Goal: Complete application form: Complete application form

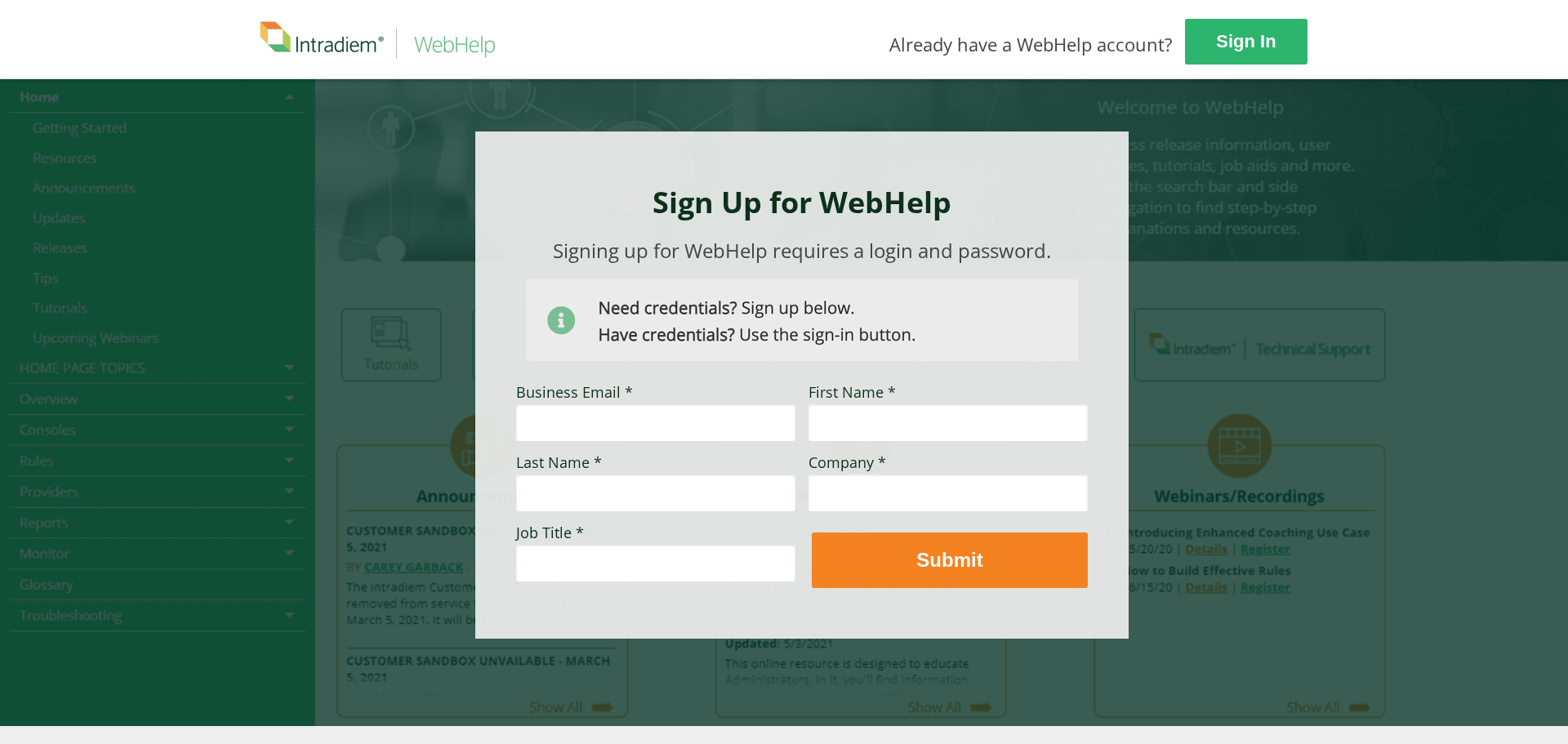
click at [857, 497] on input "Company *" at bounding box center [948, 493] width 279 height 38
paste input "Vitality Health"
type input "Vitality Health"
click at [574, 558] on input "Job Title *" at bounding box center [655, 563] width 279 height 38
type input "Lead"
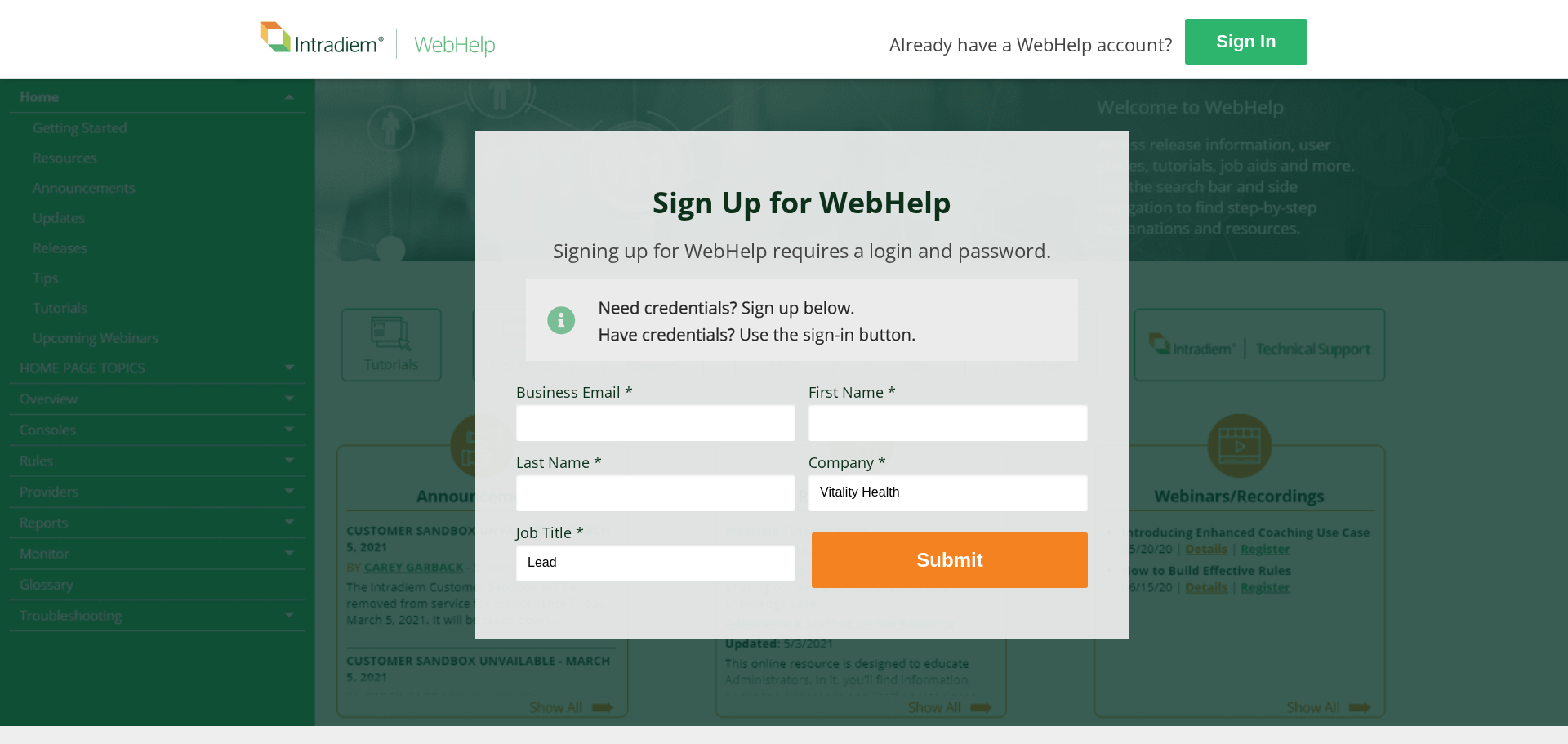
click at [838, 425] on input "First Name *" at bounding box center [948, 423] width 279 height 38
paste input "[PERSON_NAME]"
drag, startPoint x: 891, startPoint y: 426, endPoint x: 842, endPoint y: 418, distance: 49.6
click at [842, 418] on input "[PERSON_NAME]" at bounding box center [948, 423] width 279 height 38
type input "[PERSON_NAME]"
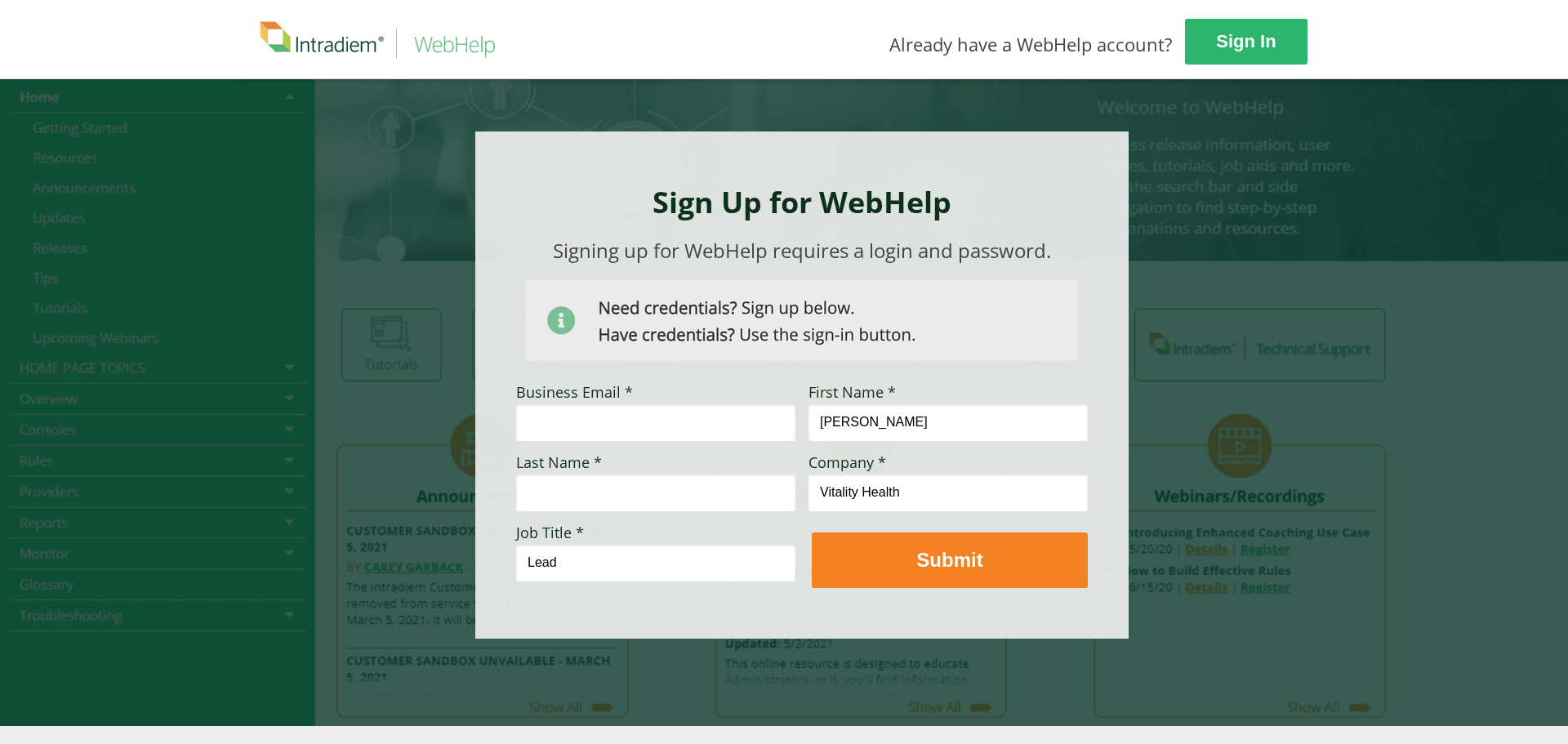
click at [731, 493] on input "Last Name *" at bounding box center [655, 493] width 279 height 38
paste input "Higham"
type input "Higham"
drag, startPoint x: 589, startPoint y: 564, endPoint x: 490, endPoint y: 569, distance: 99.1
click at [490, 569] on div "Sign Up for WebHelp Business Email * First Name * [PERSON_NAME] Last Name * [PE…" at bounding box center [802, 385] width 653 height 508
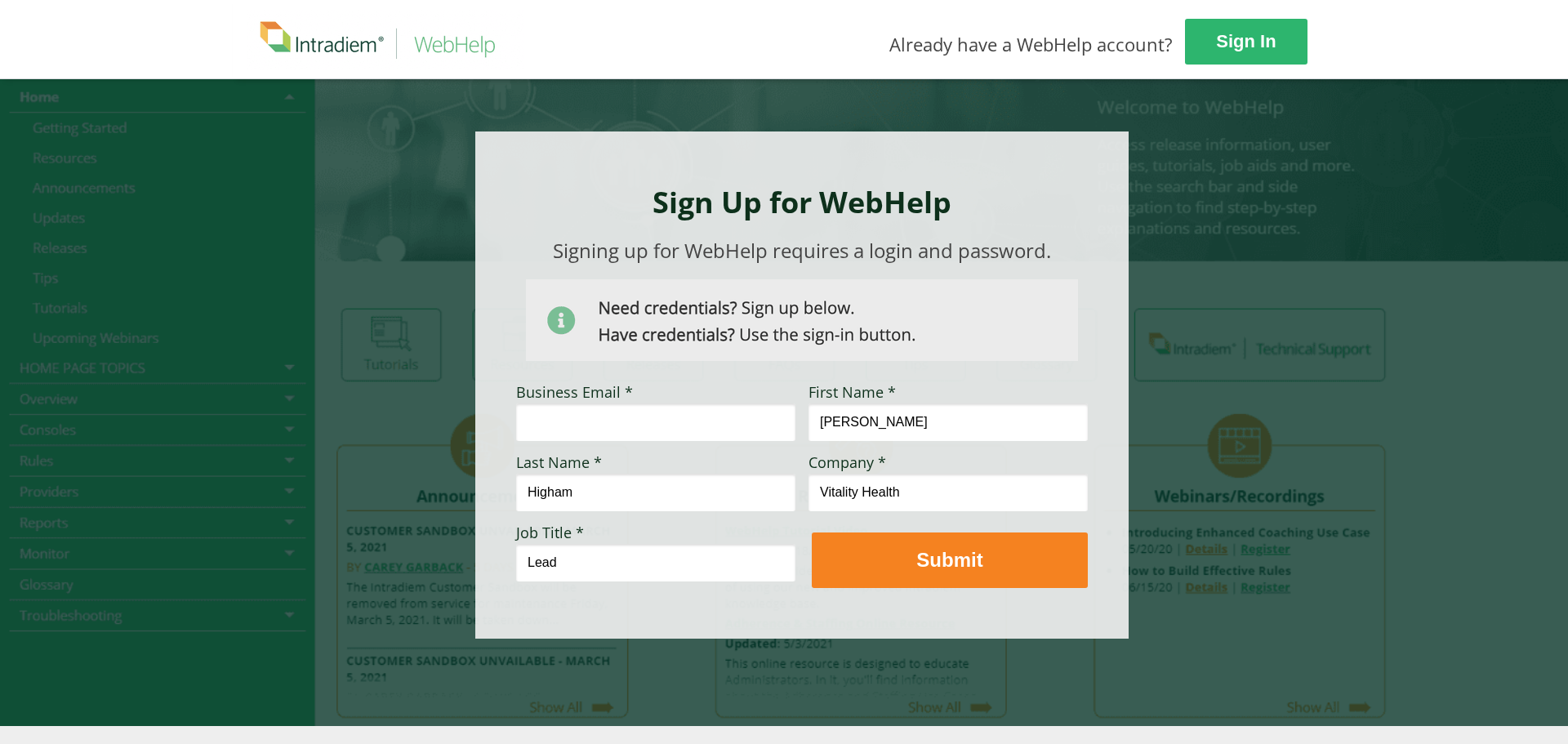
paste input "Team Manager"
type input "Team Manager"
click at [717, 420] on input "Business Email *" at bounding box center [655, 423] width 279 height 38
paste input "[EMAIL_ADDRESS][DOMAIN_NAME]"
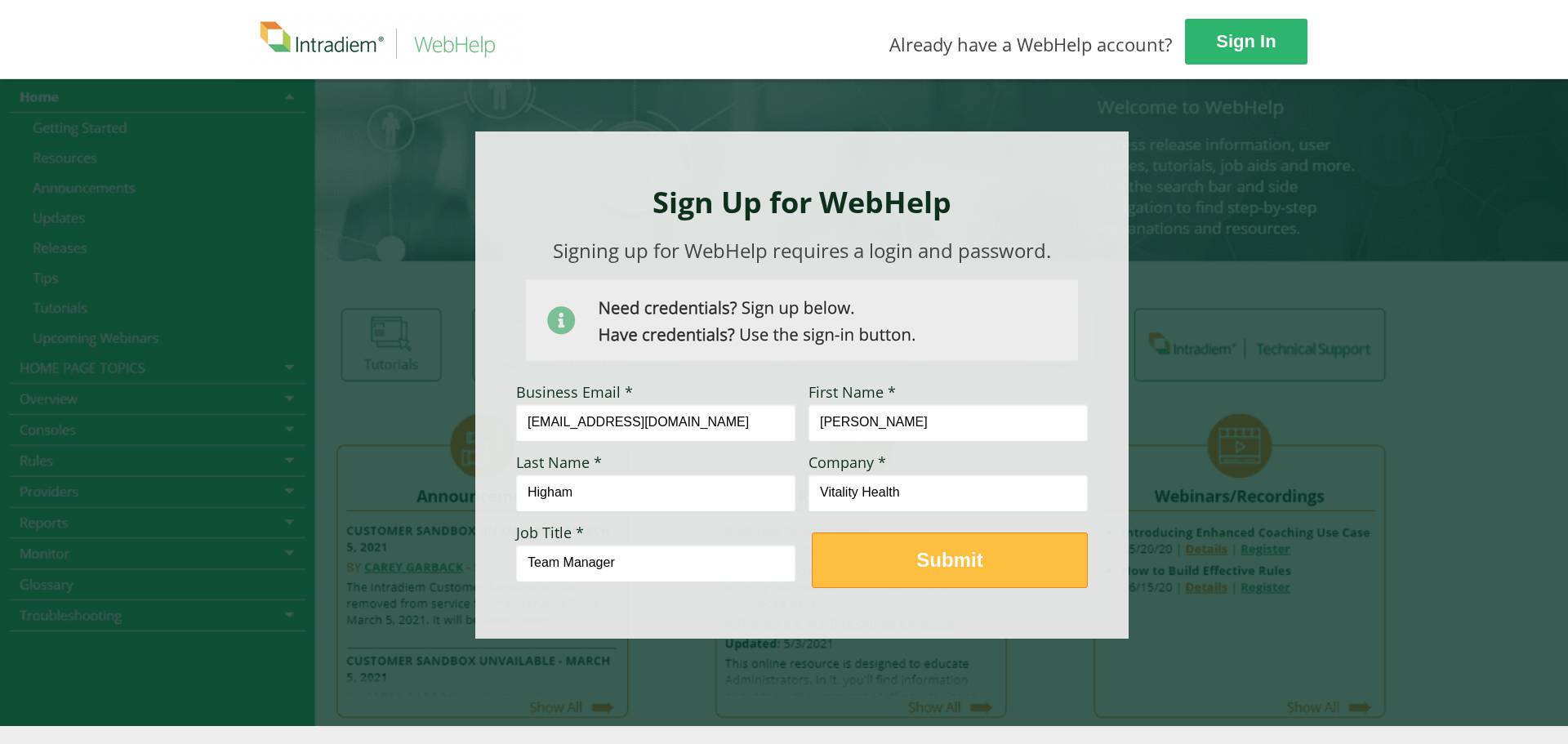
type input "[EMAIL_ADDRESS][DOMAIN_NAME]"
click at [932, 556] on strong "Submit" at bounding box center [949, 560] width 66 height 22
